Goal: Find specific fact: Find contact information

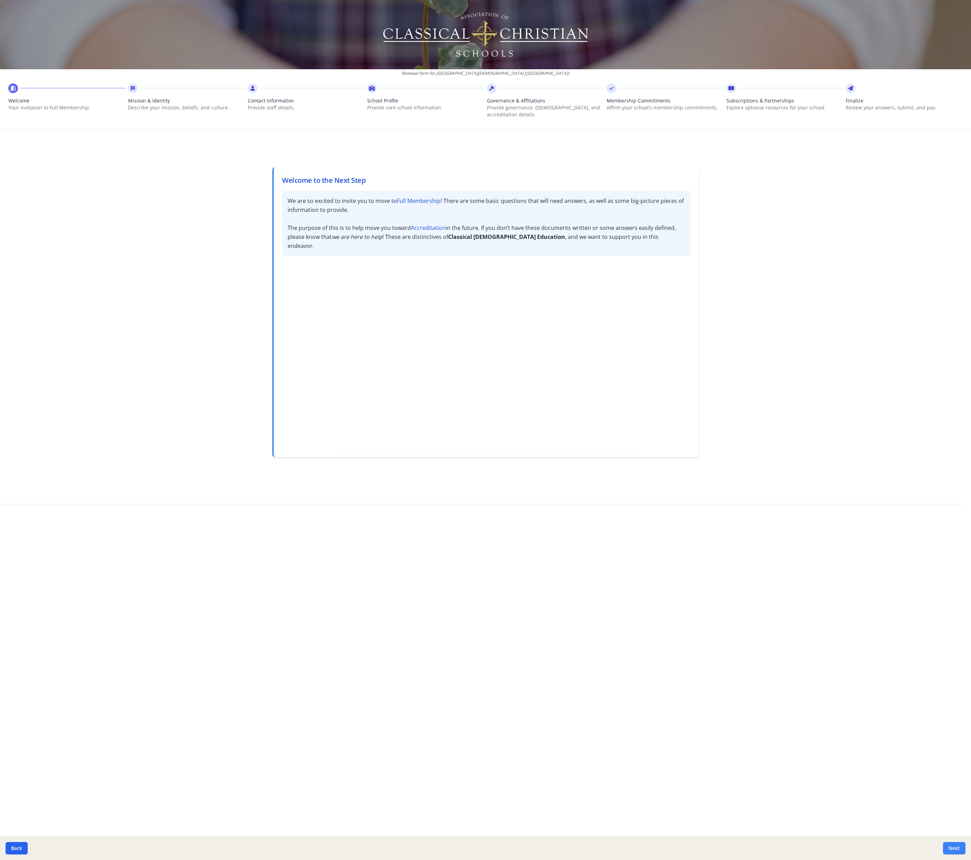
click at [952, 847] on button "Next" at bounding box center [954, 848] width 23 height 12
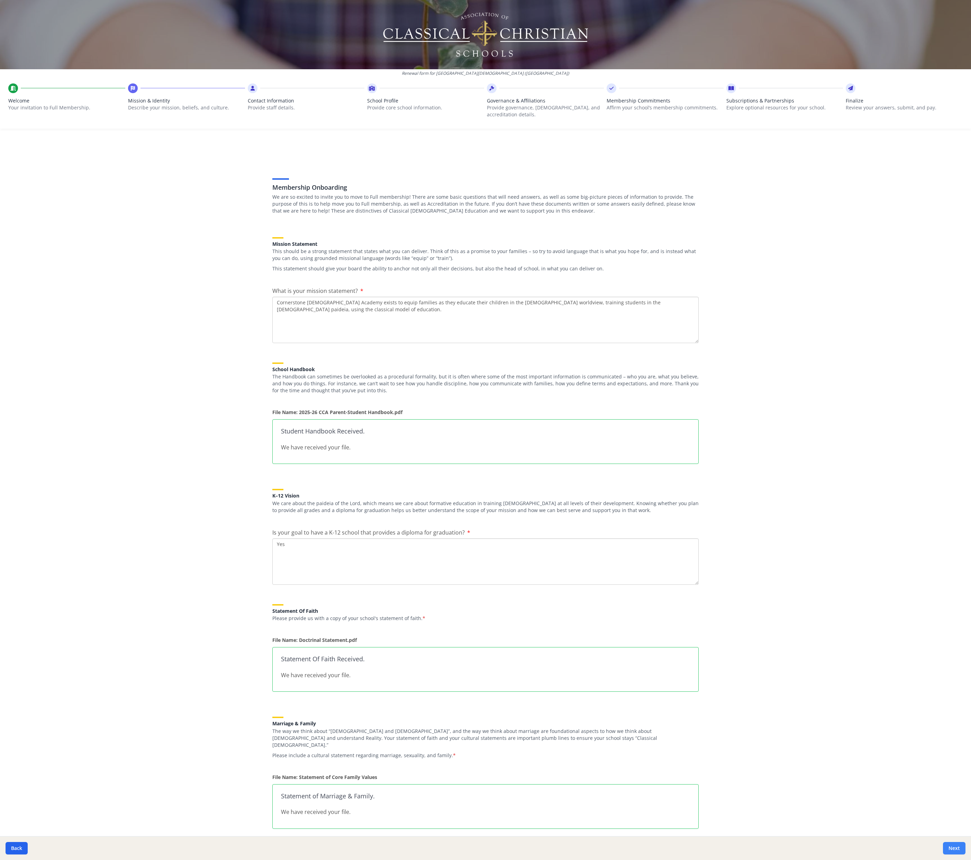
click at [958, 852] on button "Next" at bounding box center [954, 848] width 23 height 12
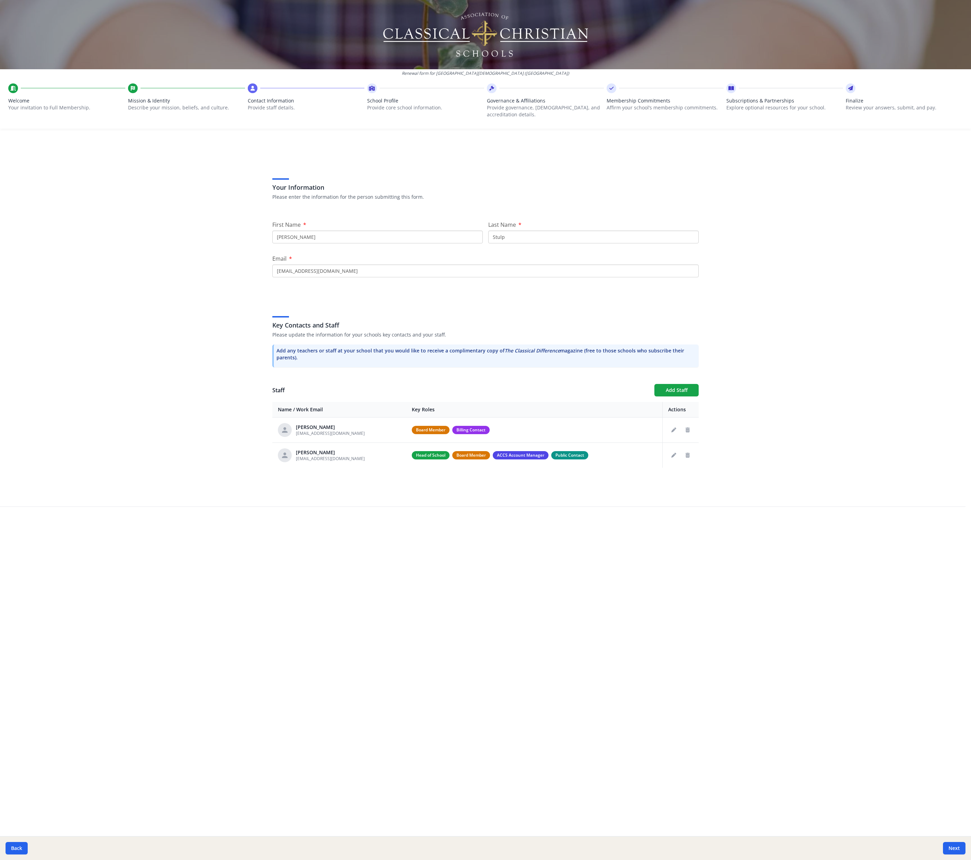
click at [326, 270] on input "[EMAIL_ADDRESS][DOMAIN_NAME]" at bounding box center [485, 270] width 426 height 13
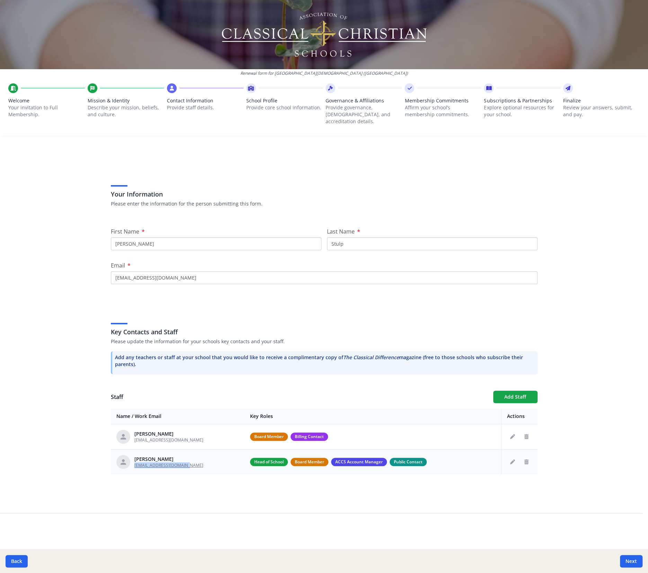
drag, startPoint x: 195, startPoint y: 456, endPoint x: 134, endPoint y: 459, distance: 61.4
click at [134, 459] on div "[PERSON_NAME] [EMAIL_ADDRESS][DOMAIN_NAME]" at bounding box center [177, 462] width 123 height 14
copy span "[EMAIL_ADDRESS][DOMAIN_NAME]"
